Goal: Transaction & Acquisition: Subscribe to service/newsletter

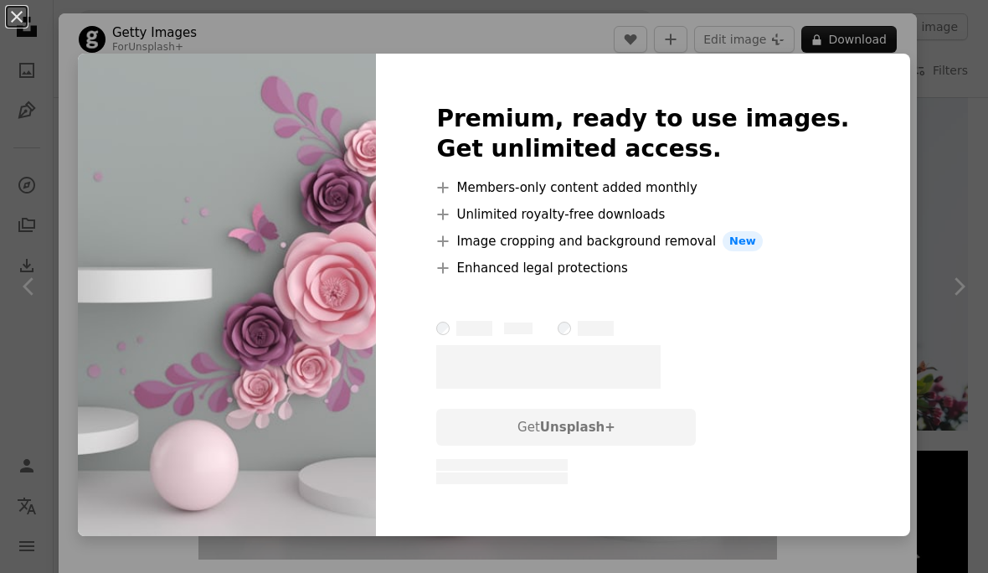
scroll to position [8, 0]
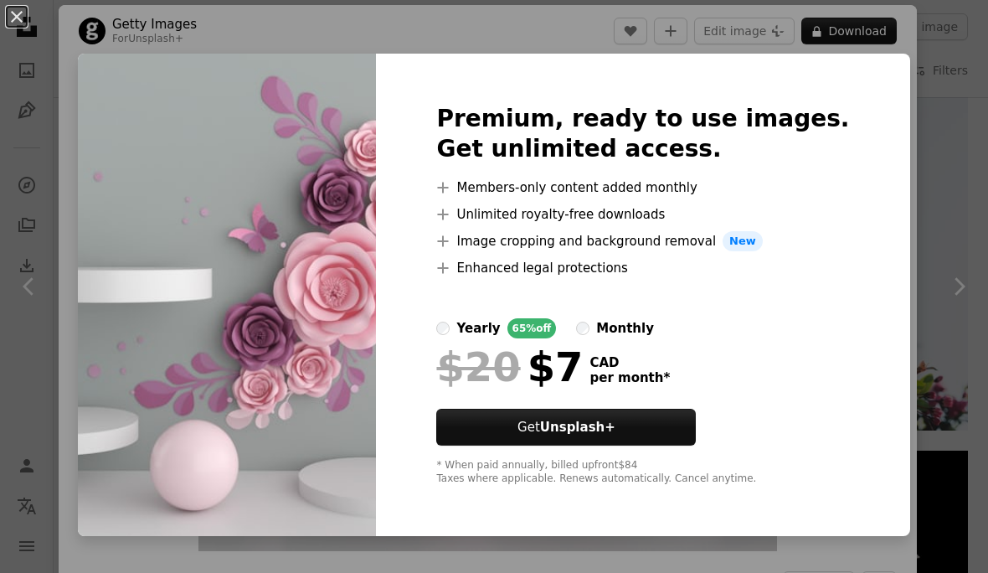
click at [902, 287] on div "An X shape Premium, ready to use images. Get unlimited access. A plus sign Memb…" at bounding box center [494, 286] width 988 height 573
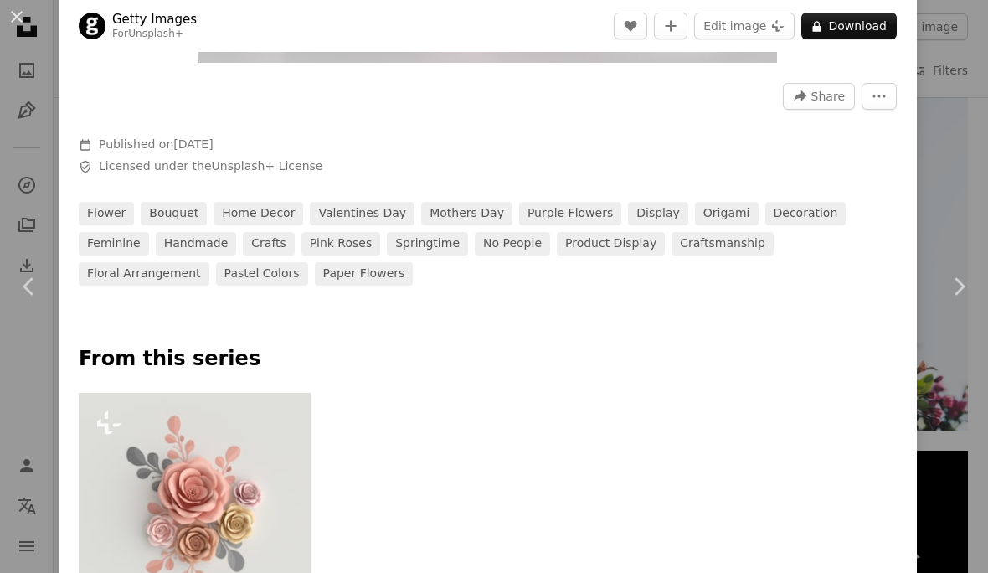
scroll to position [516, 0]
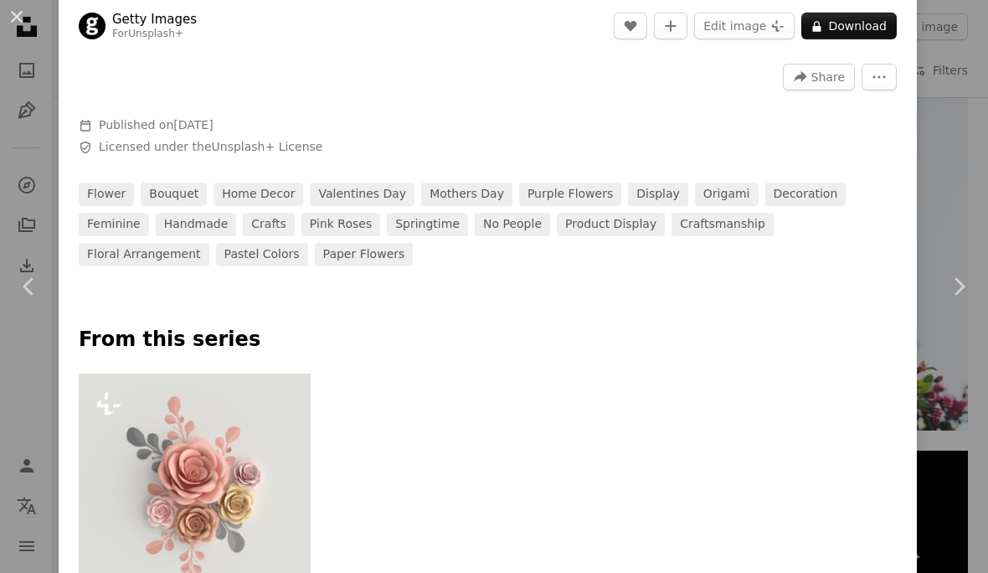
click at [387, 236] on link "springtime" at bounding box center [427, 224] width 81 height 23
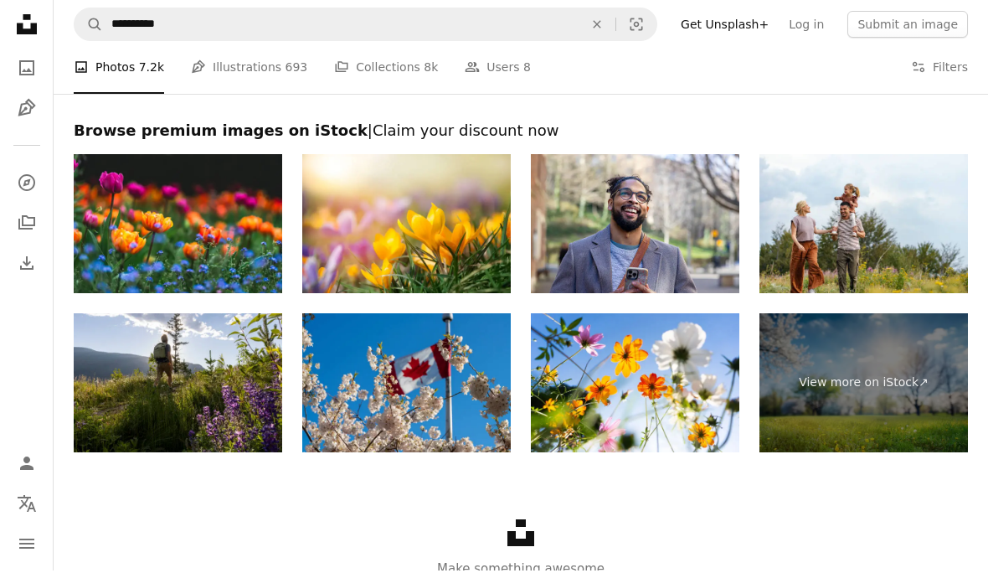
scroll to position [2586, 0]
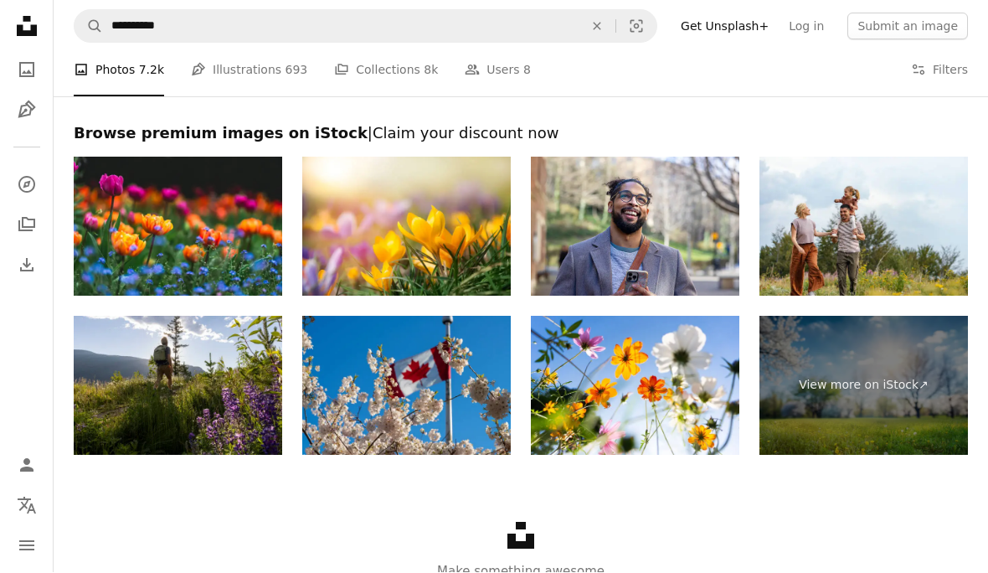
click at [733, 25] on link "Get Unsplash+" at bounding box center [725, 26] width 108 height 27
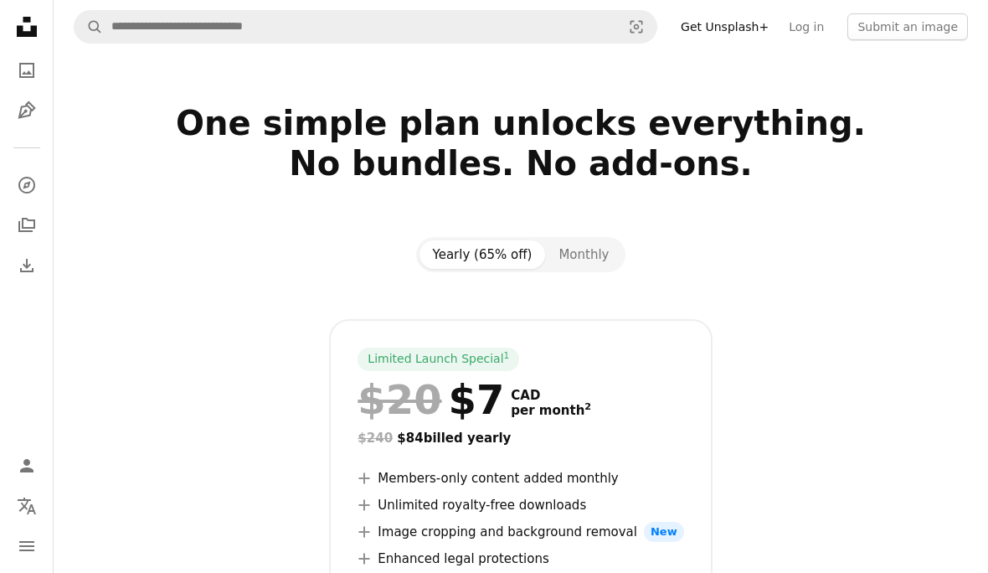
scroll to position [3, 0]
